Goal: Task Accomplishment & Management: Complete application form

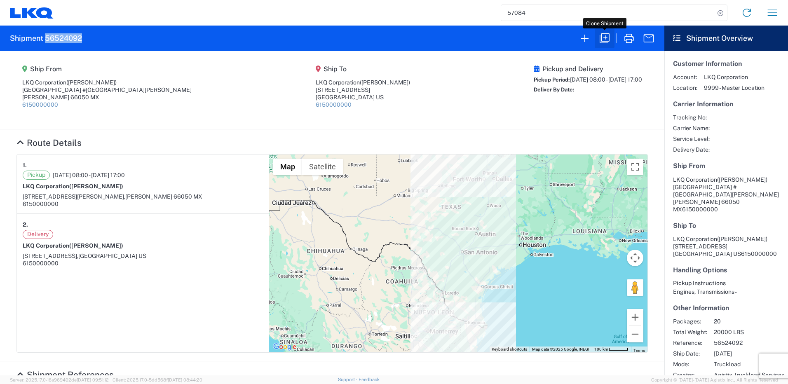
click at [608, 40] on icon "button" at bounding box center [604, 38] width 13 height 13
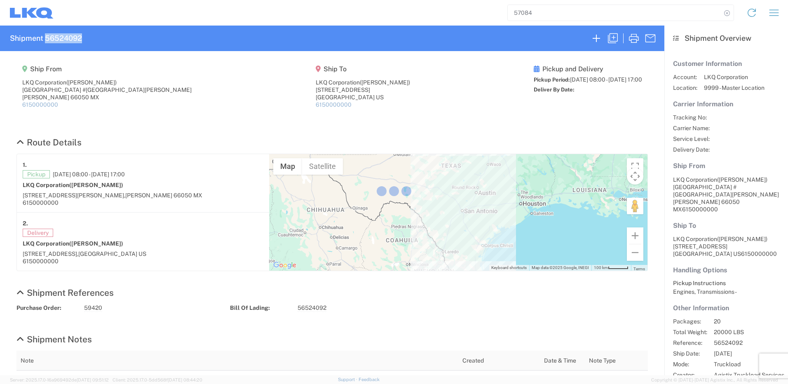
select select "FULL"
select select "US"
select select "LBS"
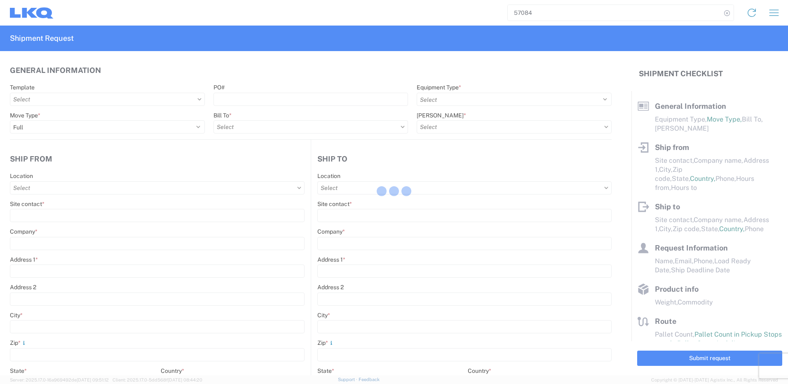
select select "STDV"
type input "[PERSON_NAME]"
type input "LKQ Corporation"
type input "[GEOGRAPHIC_DATA] #[GEOGRAPHIC_DATA][PERSON_NAME]"
type input "[PERSON_NAME]"
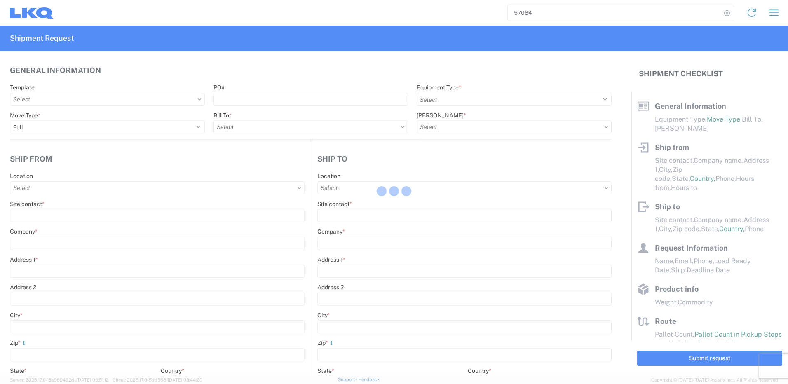
type input "66050"
type input "[PERSON_NAME]"
type input "LKQ Corporation"
type input "[STREET_ADDRESS]"
type input "[GEOGRAPHIC_DATA]"
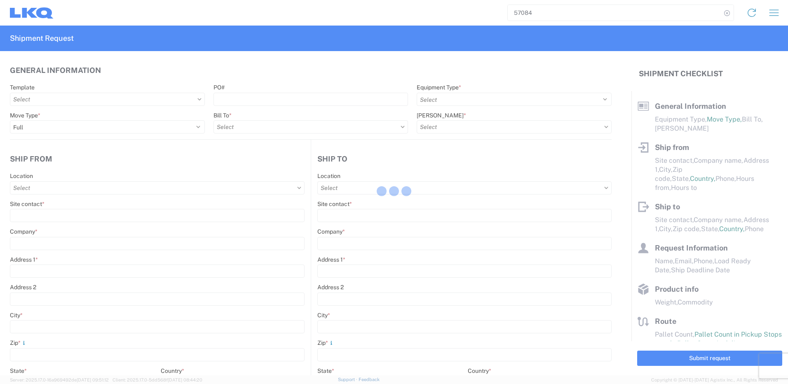
type input "75050"
type input "[PERSON_NAME]"
type input "[EMAIL_ADDRESS][DOMAIN_NAME]"
type input "82218326"
type input "[DATE]"
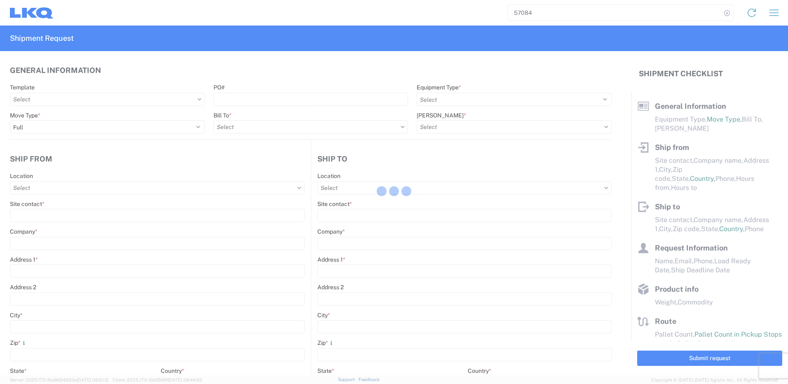
type input "[DATE]"
type textarea "SWIFT/TRANSMEX"
type input "20000"
type input "Engines, Transmissions"
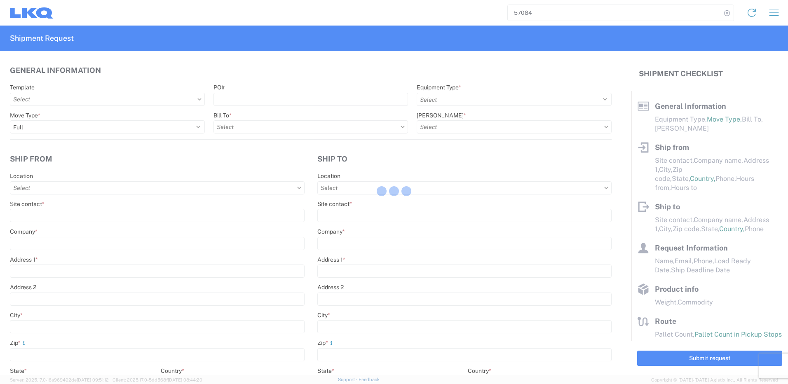
type input "20"
type input "1"
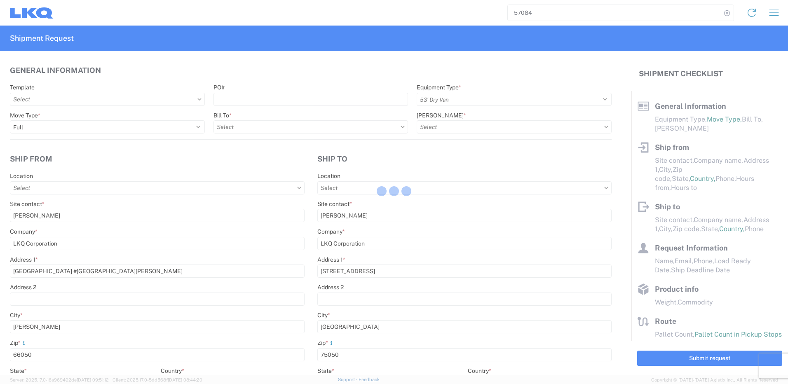
select select "MX"
select select "US"
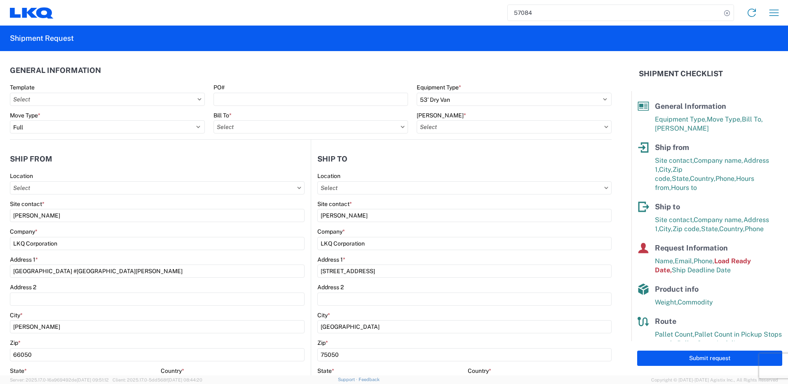
type input "1882 - North American ATK Corporation"
type input "1883 - Vege de Mexico S.A. de C.V"
type input "1882-3300-50180-0000 - 1882 Freight In - Parts, 1882-3300-50180-0000 - 1882 Fre…"
type input "1882 - North American ATK Corporation"
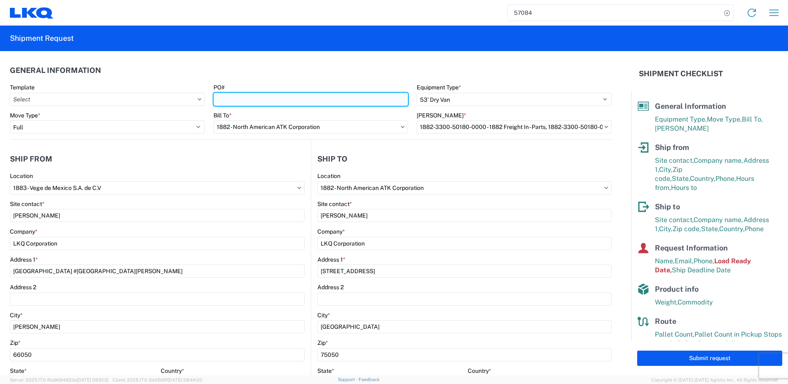
click at [319, 103] on input "PO#" at bounding box center [310, 99] width 195 height 13
paste input "59528"
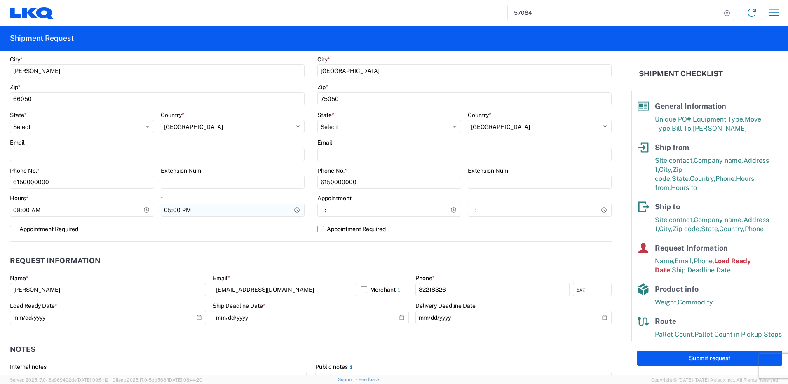
scroll to position [330, 0]
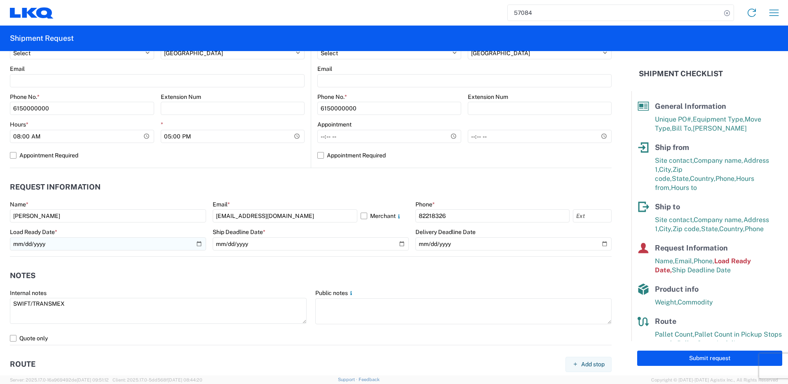
type input "59528"
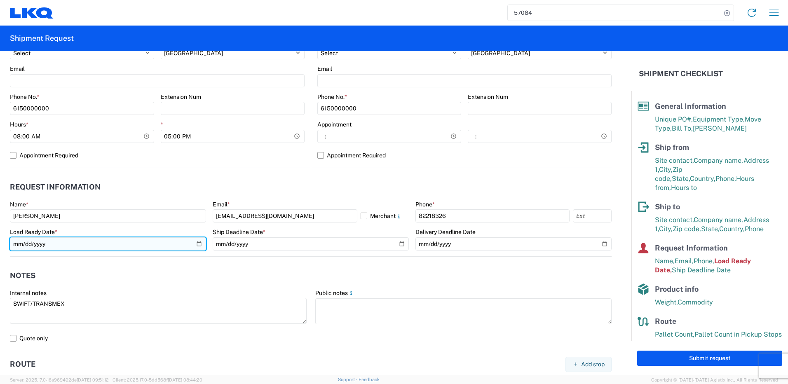
click at [197, 247] on input "[DATE]" at bounding box center [108, 243] width 196 height 13
type input "[DATE]"
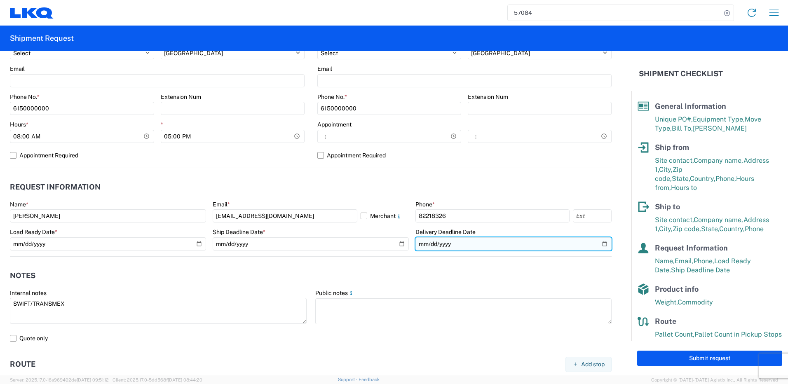
click at [420, 242] on input "[DATE]" at bounding box center [513, 243] width 196 height 13
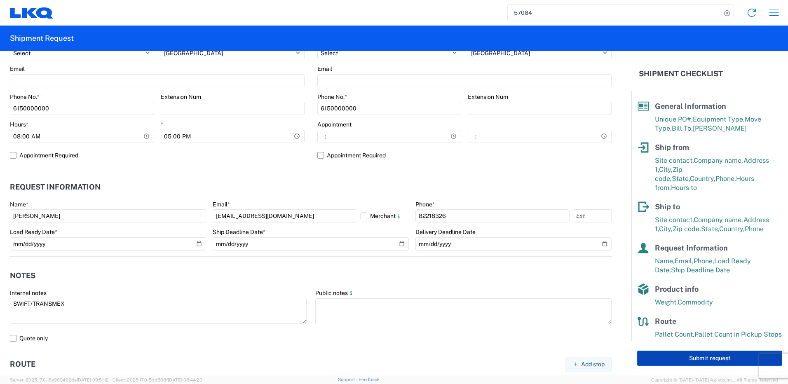
click at [684, 358] on button "Submit request" at bounding box center [709, 358] width 145 height 15
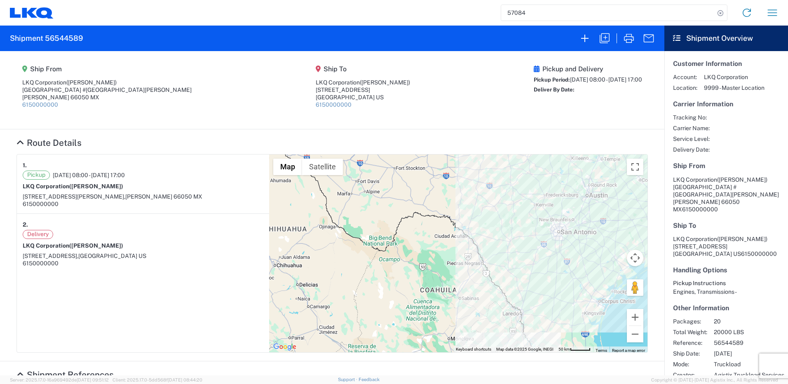
click at [58, 37] on h2 "Shipment 56544589" at bounding box center [46, 38] width 73 height 10
copy h2 "56544589"
